Goal: Information Seeking & Learning: Learn about a topic

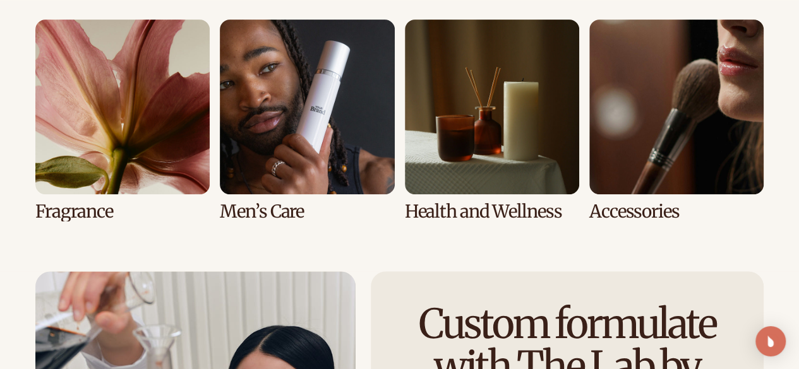
scroll to position [2671, 0]
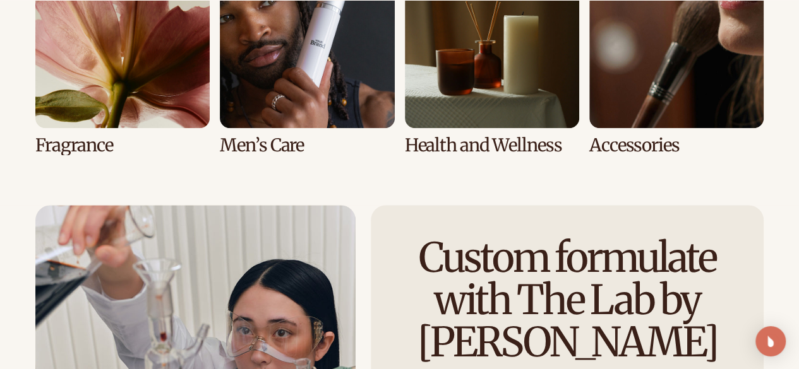
click at [322, 121] on link "6 / 8" at bounding box center [307, 53] width 174 height 201
click at [322, 119] on link "6 / 8" at bounding box center [307, 53] width 174 height 201
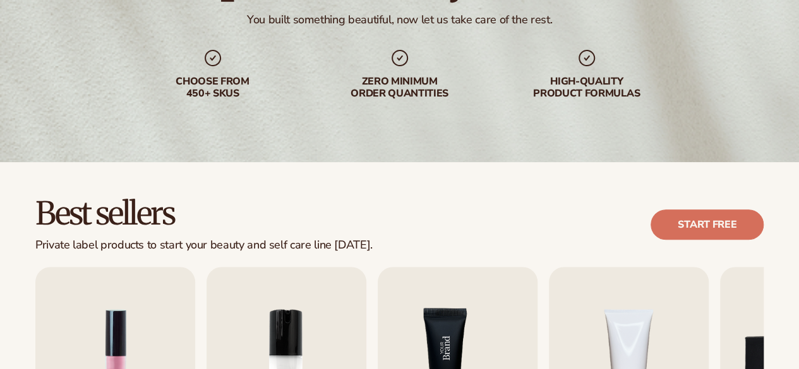
scroll to position [379, 0]
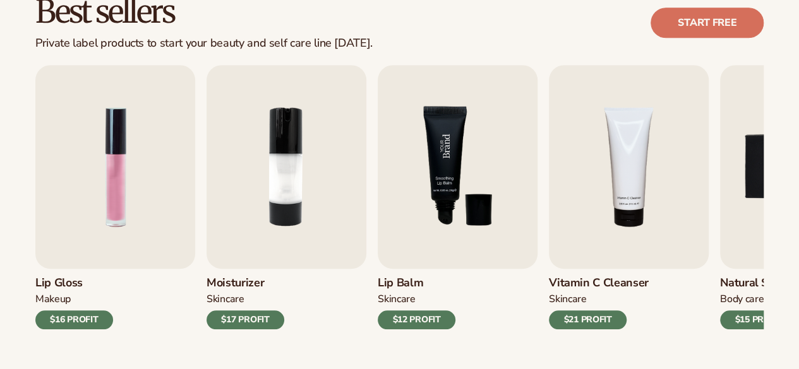
click at [441, 179] on img at bounding box center [458, 167] width 160 height 204
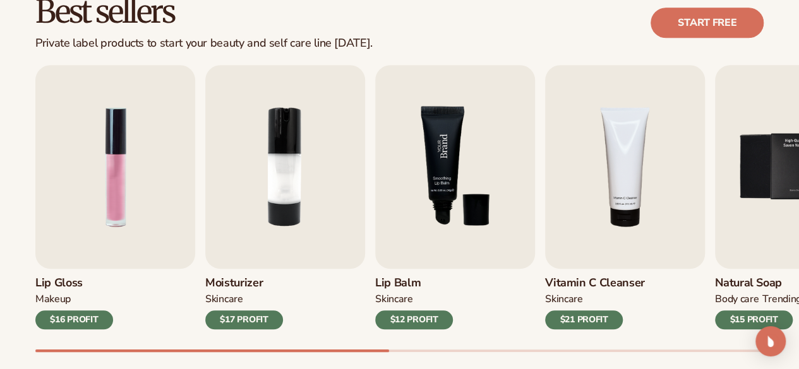
click at [441, 179] on img "3 / 9" at bounding box center [455, 167] width 160 height 204
click at [419, 316] on div "$12 PROFIT" at bounding box center [414, 320] width 78 height 19
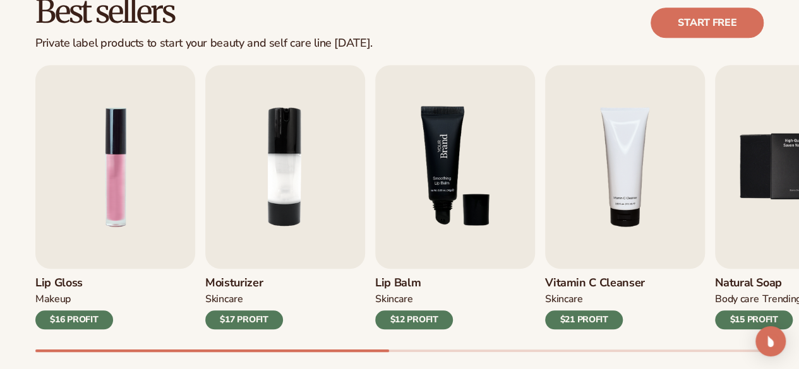
click at [428, 268] on img "3 / 9" at bounding box center [455, 167] width 160 height 204
click at [431, 260] on img "3 / 9" at bounding box center [455, 167] width 160 height 204
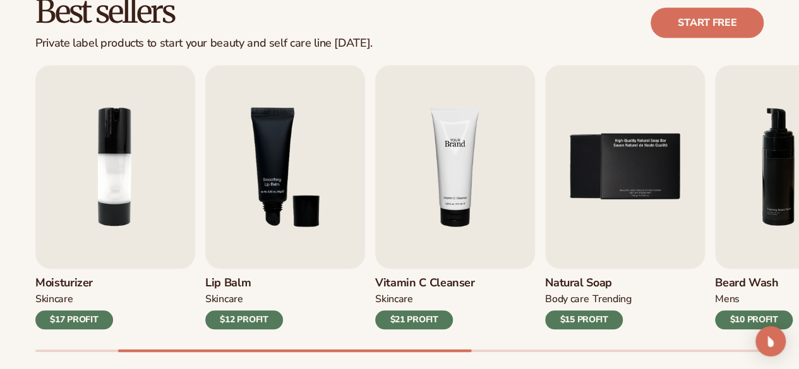
click at [415, 250] on img "4 / 9" at bounding box center [455, 167] width 160 height 204
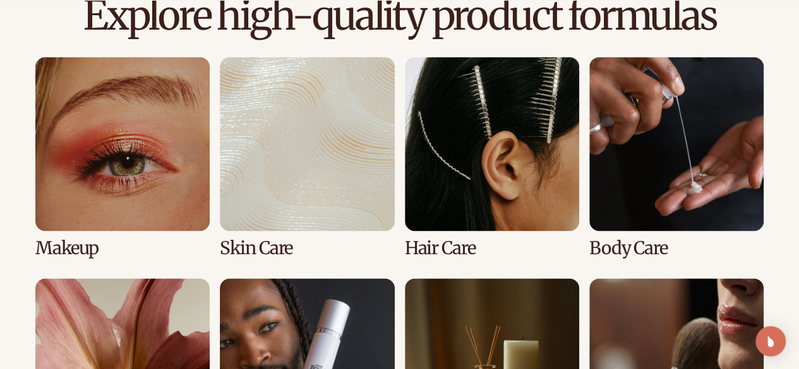
scroll to position [947, 0]
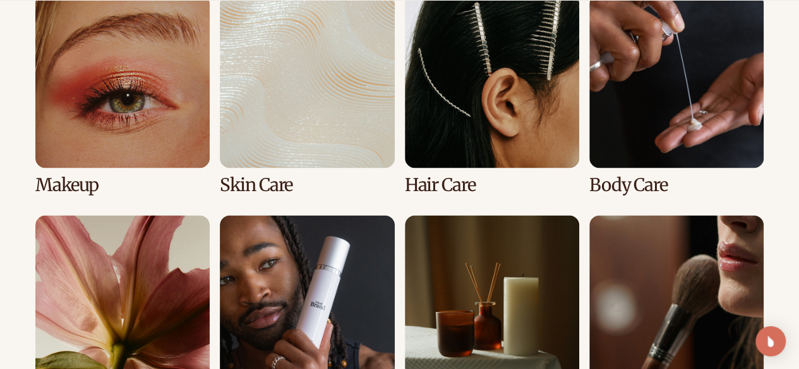
click at [136, 125] on link "1 / 8" at bounding box center [122, 94] width 174 height 201
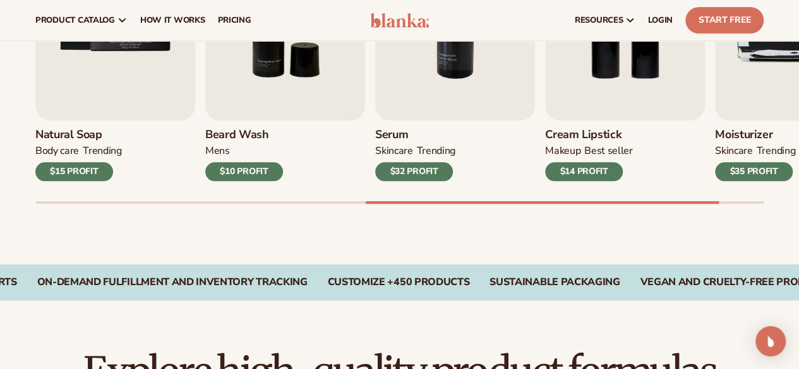
scroll to position [505, 0]
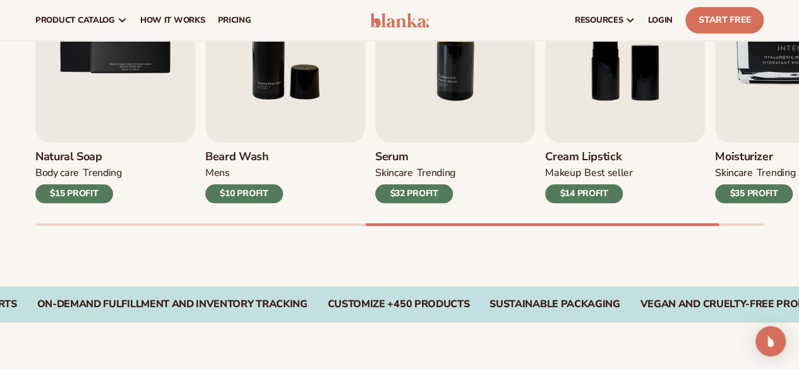
click at [66, 196] on div "$15 PROFIT" at bounding box center [74, 193] width 78 height 19
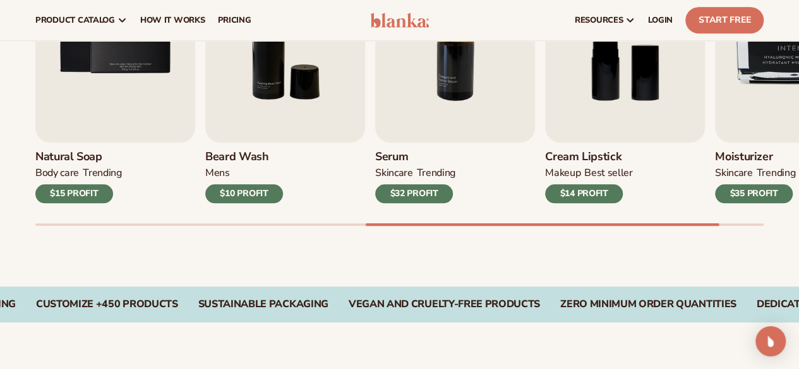
click at [68, 194] on div "$15 PROFIT" at bounding box center [74, 193] width 78 height 19
click at [135, 116] on img "5 / 9" at bounding box center [115, 41] width 160 height 204
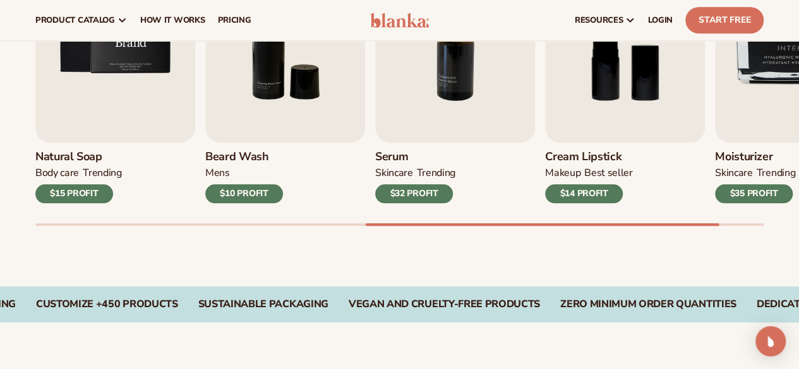
click at [135, 116] on img "5 / 9" at bounding box center [115, 41] width 160 height 204
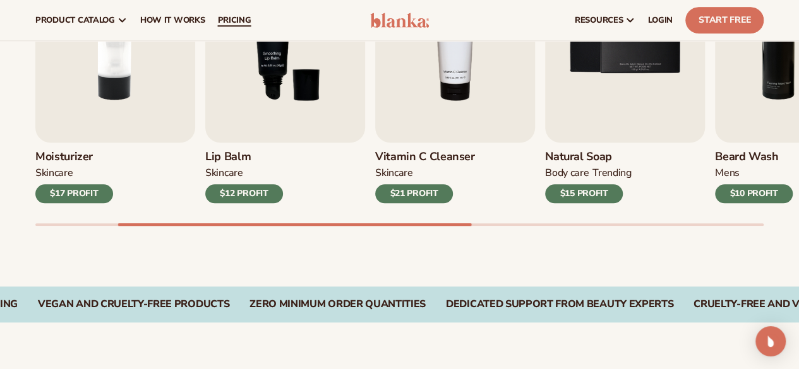
click at [230, 9] on link "pricing" at bounding box center [234, 20] width 46 height 40
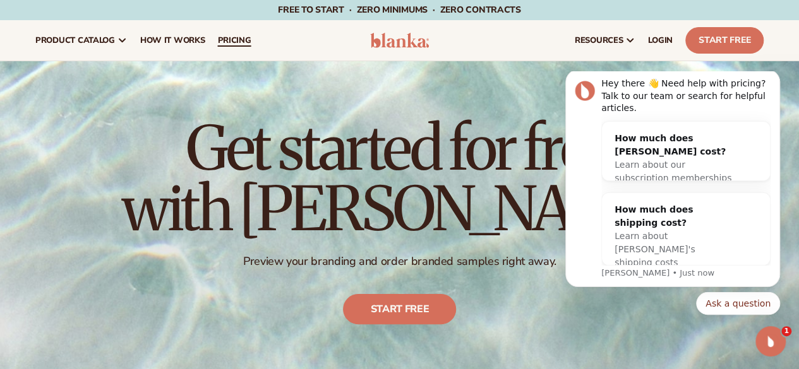
click at [231, 35] on span "pricing" at bounding box center [233, 40] width 33 height 10
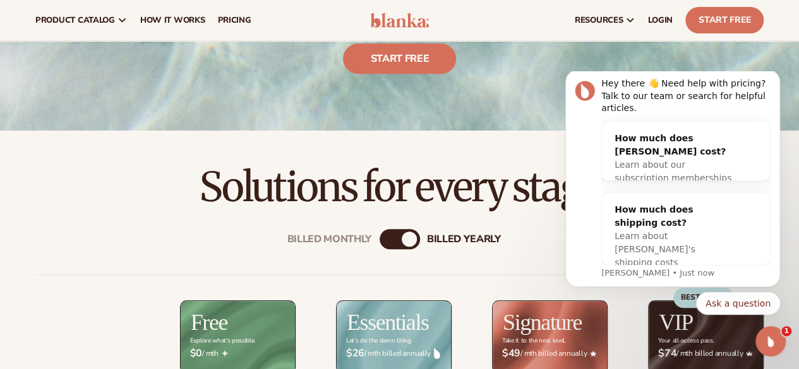
scroll to position [189, 0]
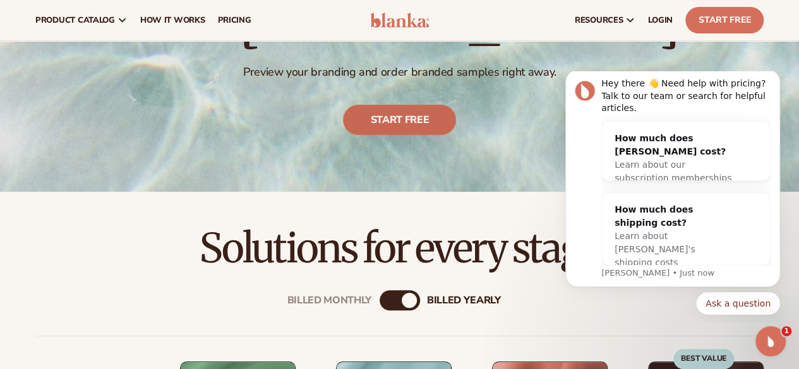
click at [393, 123] on link "Start free" at bounding box center [399, 120] width 113 height 30
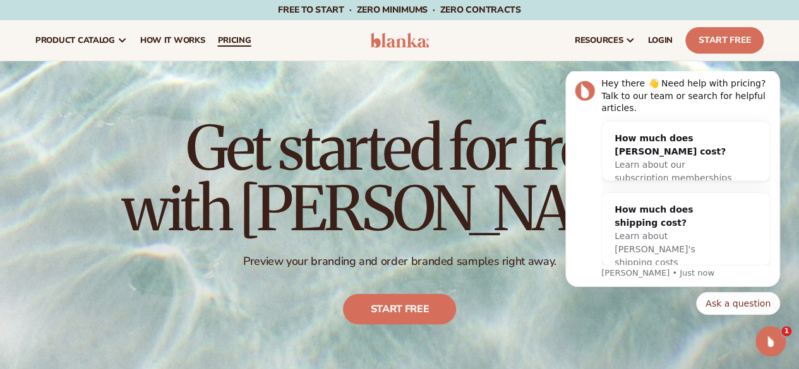
drag, startPoint x: 215, startPoint y: 40, endPoint x: 222, endPoint y: 40, distance: 6.9
click at [215, 40] on link "pricing" at bounding box center [234, 40] width 46 height 40
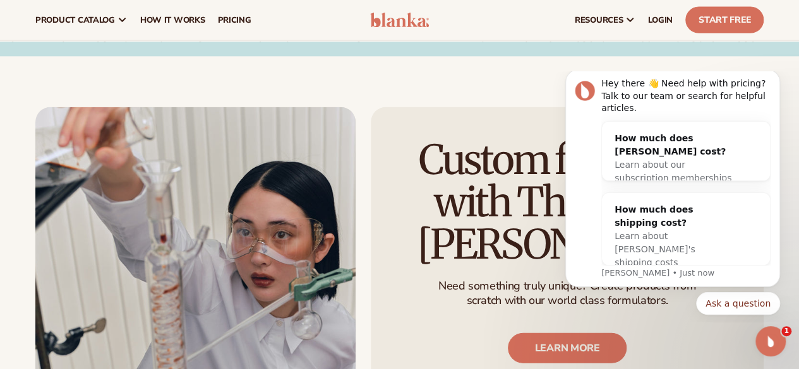
scroll to position [1115, 0]
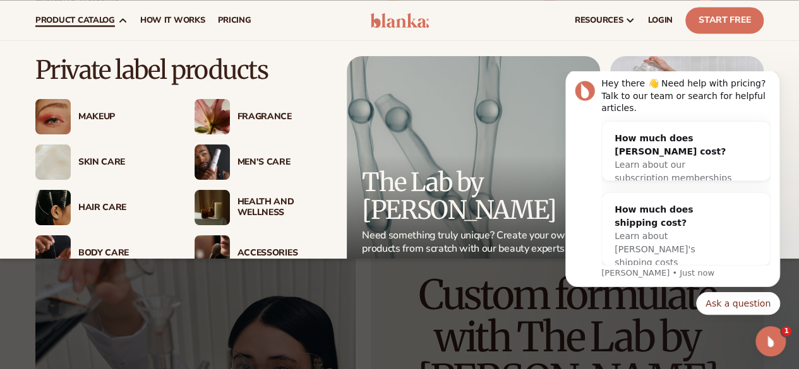
click at [206, 113] on img at bounding box center [212, 116] width 35 height 35
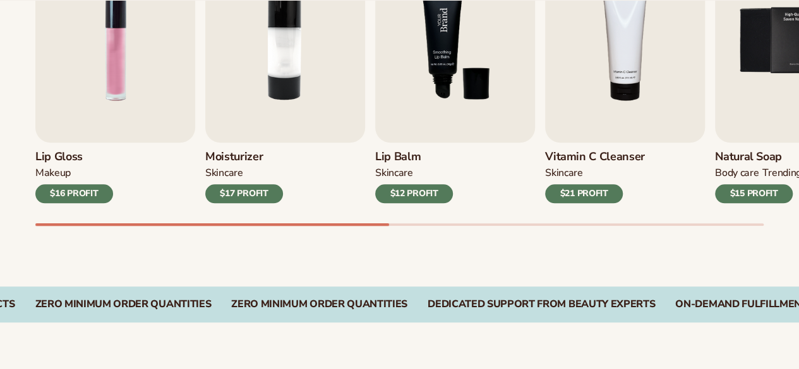
scroll to position [505, 0]
click at [457, 124] on img "3 / 9" at bounding box center [455, 41] width 160 height 204
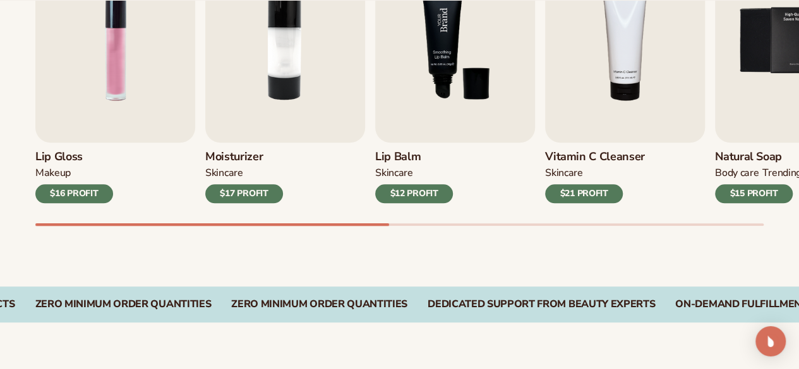
click at [457, 124] on img "3 / 9" at bounding box center [455, 41] width 160 height 204
click at [371, 177] on div "Lip Gloss MAKEUP $16 PROFIT Moisturizer SKINCARE $17 PROFIT SKINCARE" at bounding box center [399, 71] width 728 height 265
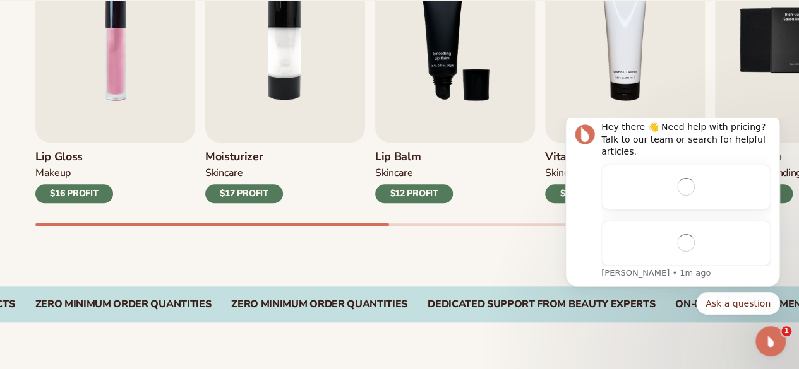
scroll to position [0, 0]
click at [396, 177] on div "SKINCARE" at bounding box center [393, 173] width 37 height 13
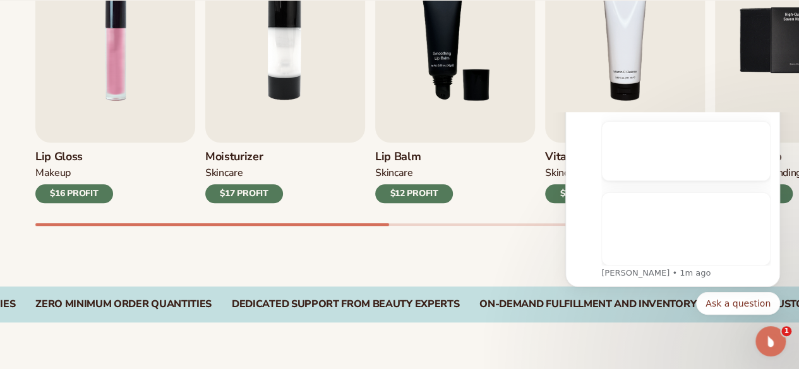
click at [410, 186] on div "$12 PROFIT" at bounding box center [414, 193] width 78 height 19
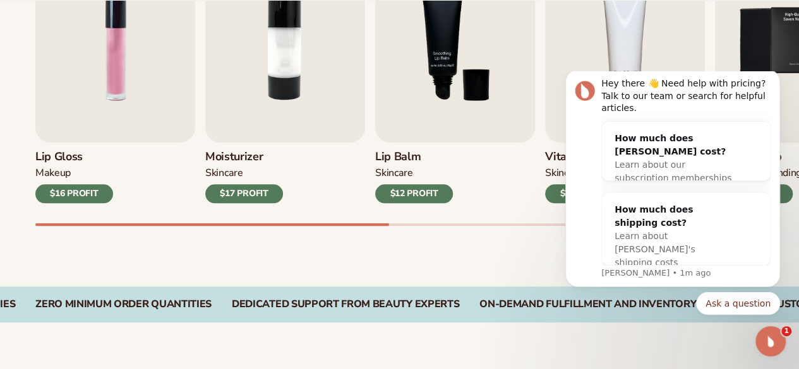
click at [410, 186] on div "$12 PROFIT" at bounding box center [414, 193] width 78 height 19
click at [399, 169] on div "SKINCARE" at bounding box center [393, 173] width 37 height 13
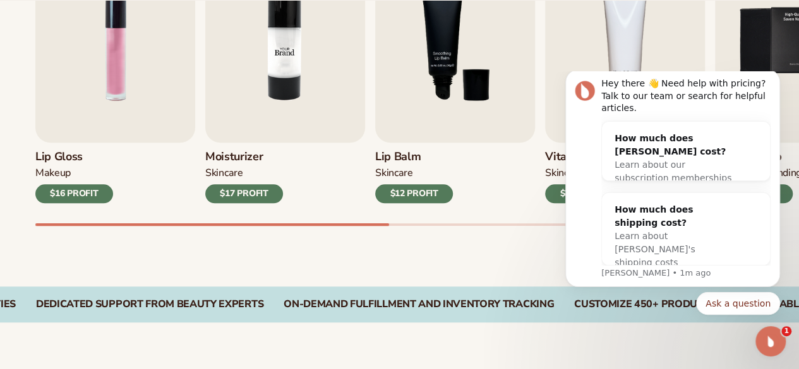
click at [242, 133] on img "2 / 9" at bounding box center [285, 41] width 160 height 204
